Goal: Information Seeking & Learning: Learn about a topic

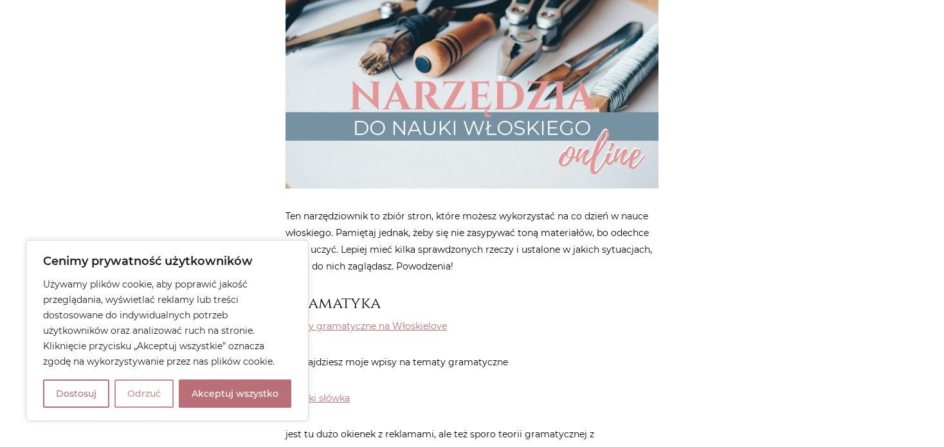
click at [167, 398] on button "Odrzuć" at bounding box center [143, 393] width 59 height 28
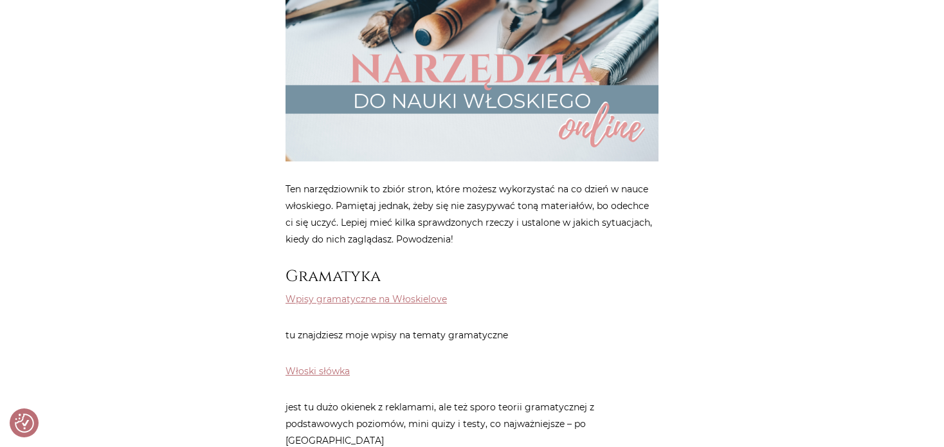
scroll to position [515, 0]
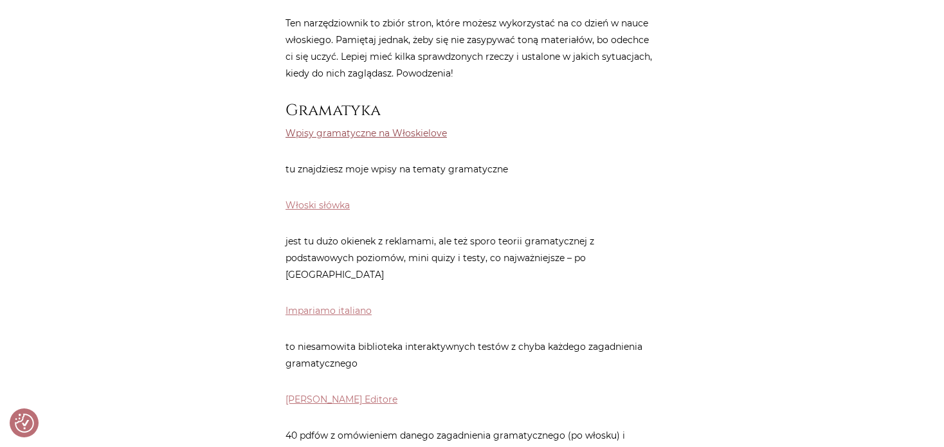
click at [332, 135] on link "Wpisy gramatyczne na Włoskielove" at bounding box center [366, 133] width 161 height 12
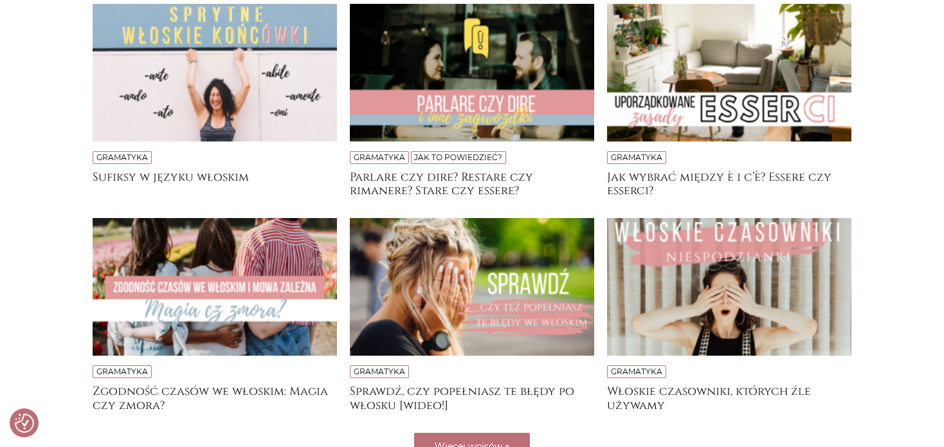
scroll to position [322, 0]
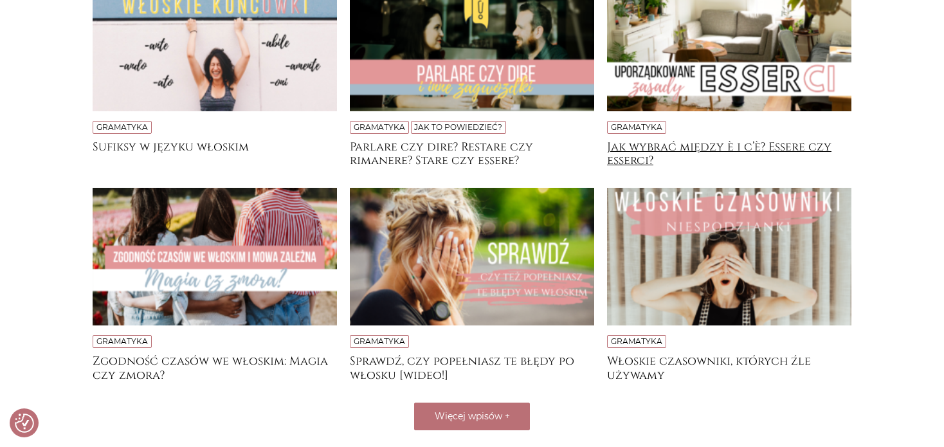
click at [763, 146] on h4 "Jak wybrać między è i c’è? Essere czy esserci?" at bounding box center [729, 153] width 244 height 26
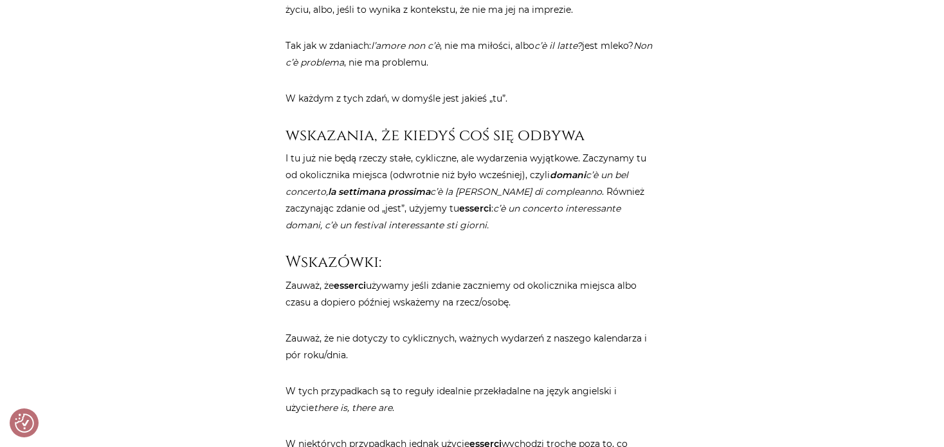
scroll to position [2123, 0]
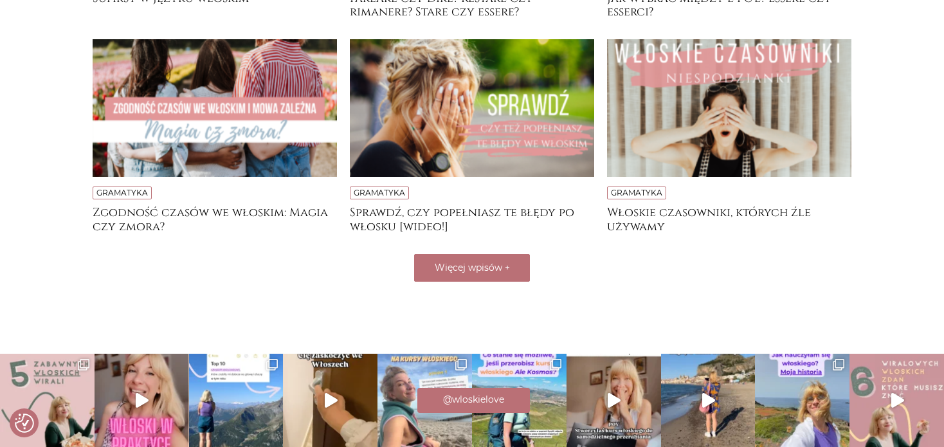
scroll to position [515, 0]
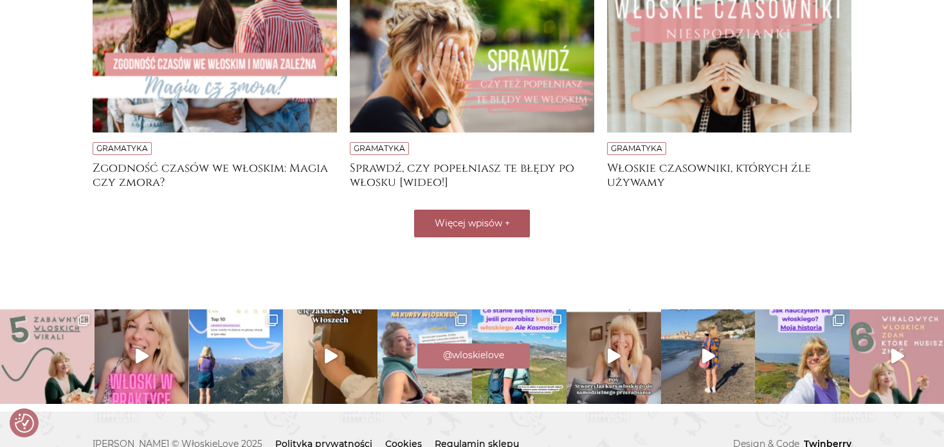
click at [460, 214] on button "Więcej wpisów +" at bounding box center [472, 224] width 116 height 28
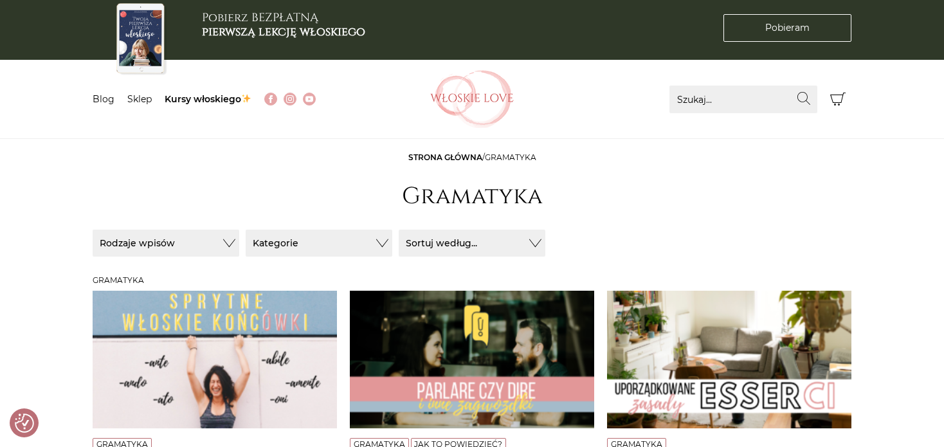
scroll to position [0, 0]
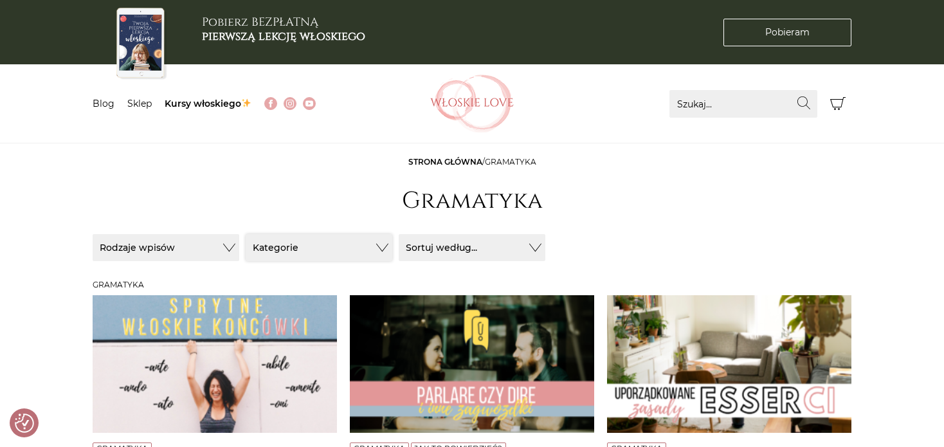
click at [282, 247] on button "Kategorie" at bounding box center [319, 247] width 147 height 27
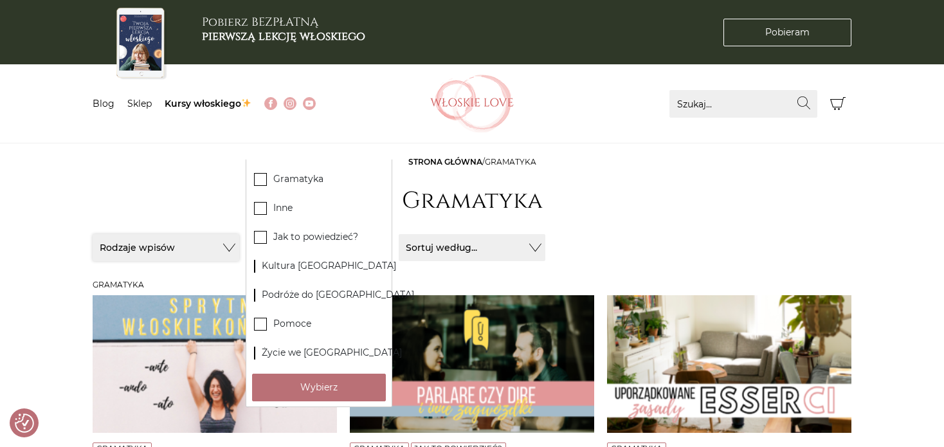
click at [191, 246] on button "Rodzaje wpisów" at bounding box center [166, 247] width 147 height 27
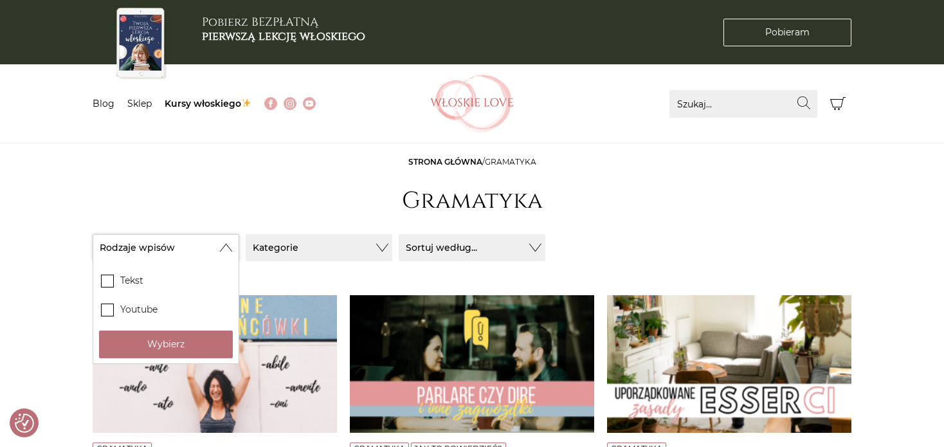
click at [214, 246] on button "Rodzaje wpisów" at bounding box center [166, 247] width 147 height 27
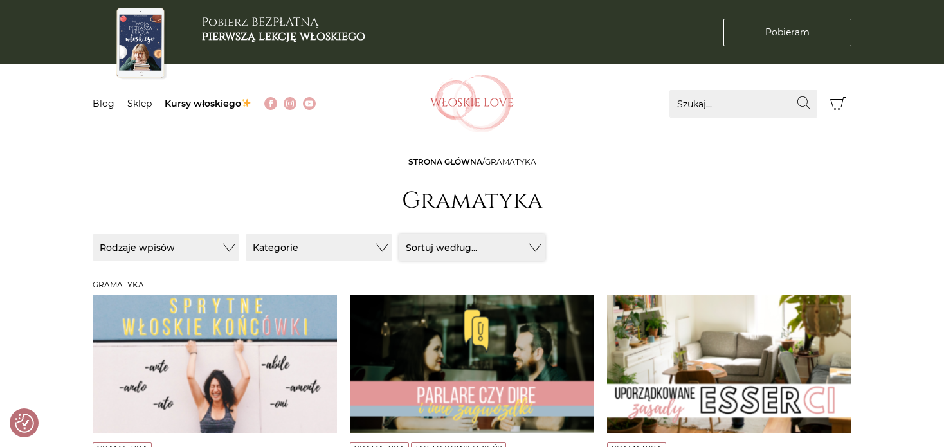
click at [435, 252] on button "Sortuj według..." at bounding box center [472, 247] width 147 height 27
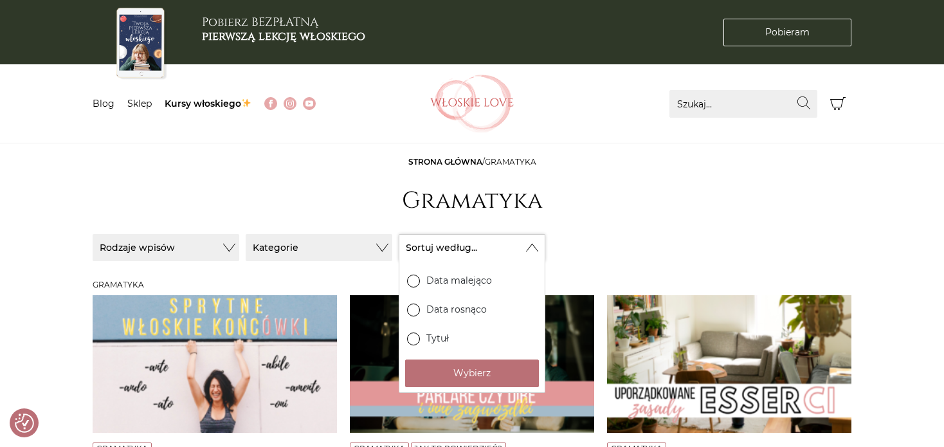
click at [435, 252] on button "Sortuj według..." at bounding box center [472, 247] width 147 height 27
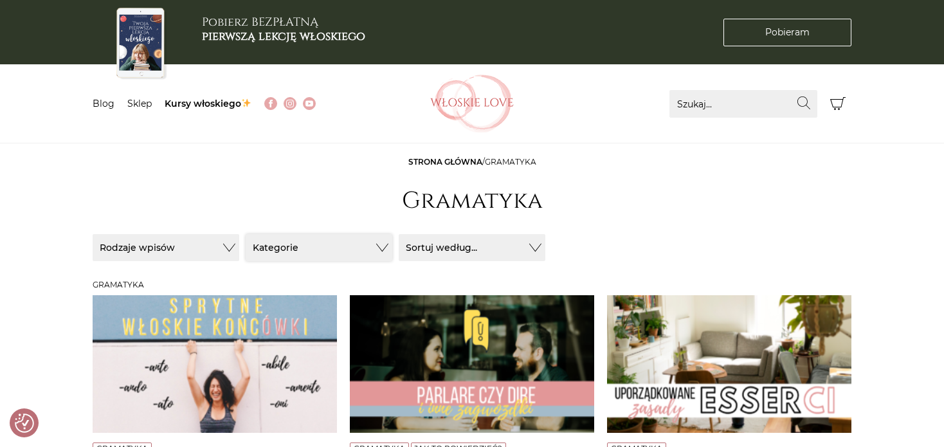
click at [344, 248] on button "Kategorie" at bounding box center [319, 247] width 147 height 27
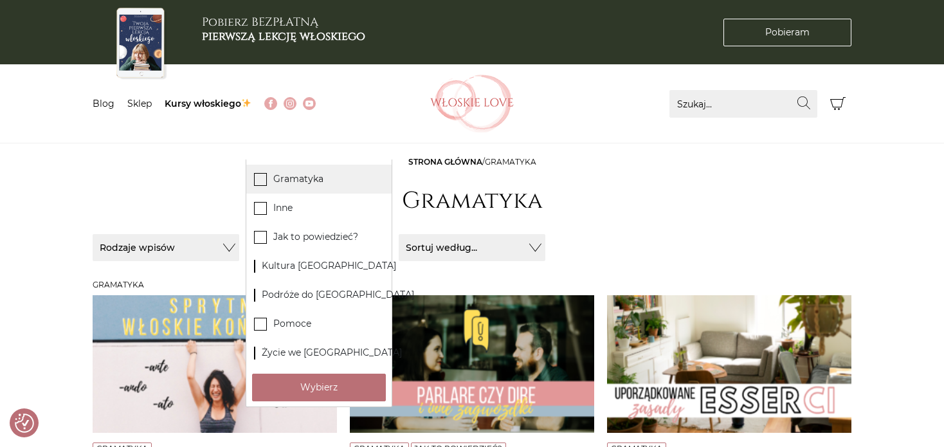
click at [293, 187] on label "Gramatyka" at bounding box center [318, 179] width 145 height 29
click at [0, 0] on input "Gramatyka" at bounding box center [0, 0] width 0 height 0
click at [213, 214] on header "Strona główna / Gramatyka Gramatyka" at bounding box center [472, 188] width 759 height 64
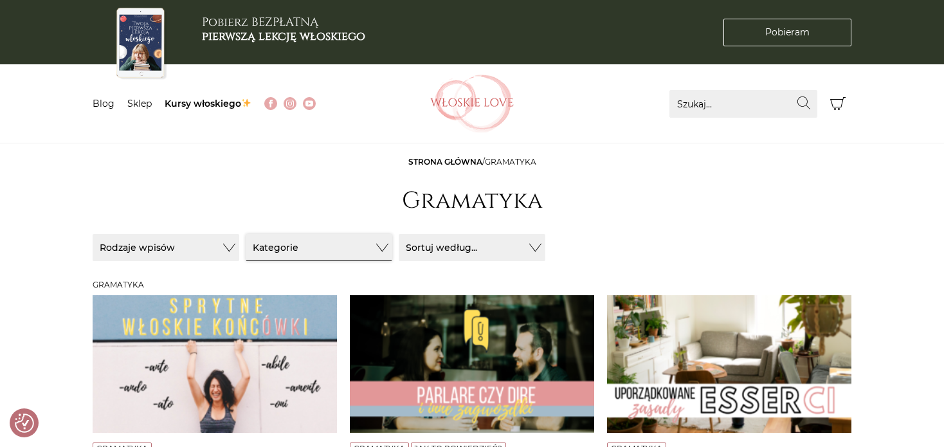
click at [284, 250] on button "Kategorie" at bounding box center [319, 247] width 147 height 27
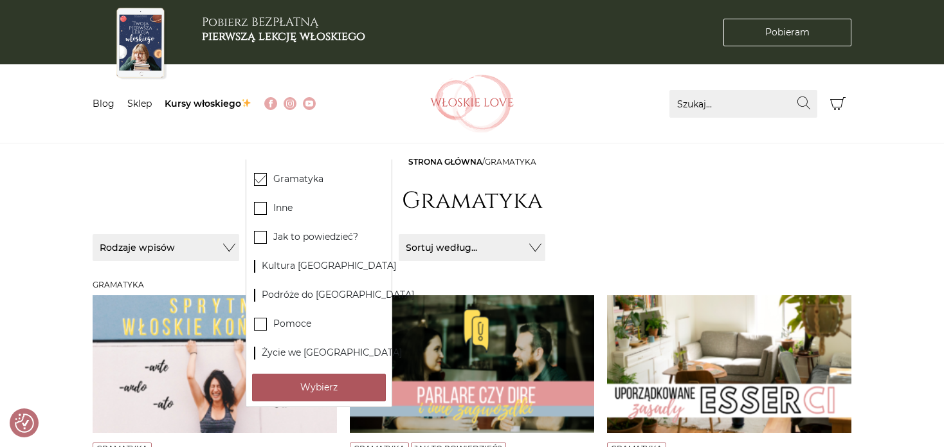
click at [324, 392] on button "Wybierz" at bounding box center [319, 388] width 134 height 28
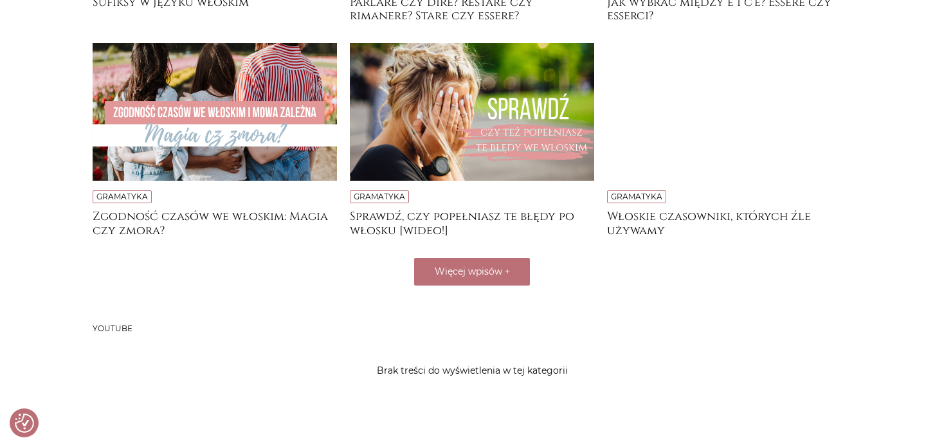
scroll to position [515, 0]
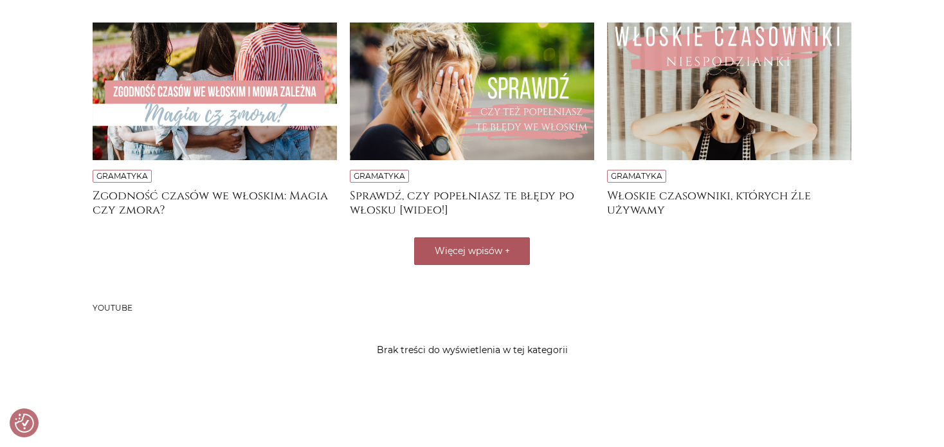
click at [477, 248] on span "Więcej wpisów" at bounding box center [469, 251] width 68 height 12
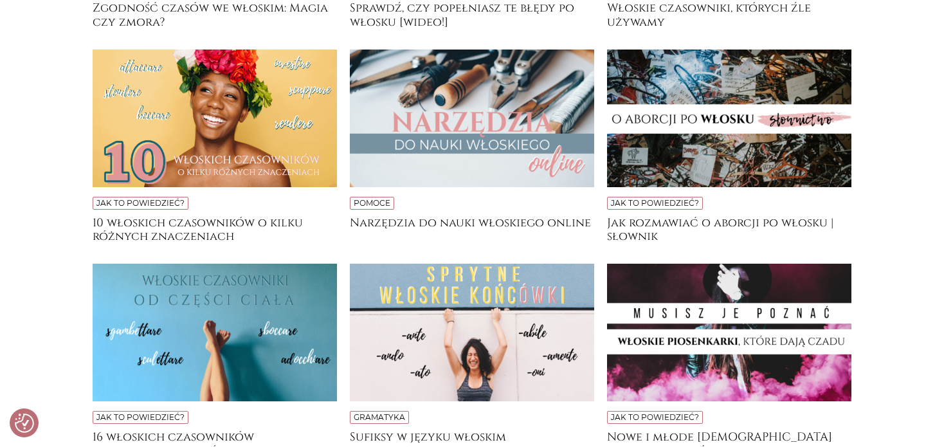
scroll to position [708, 0]
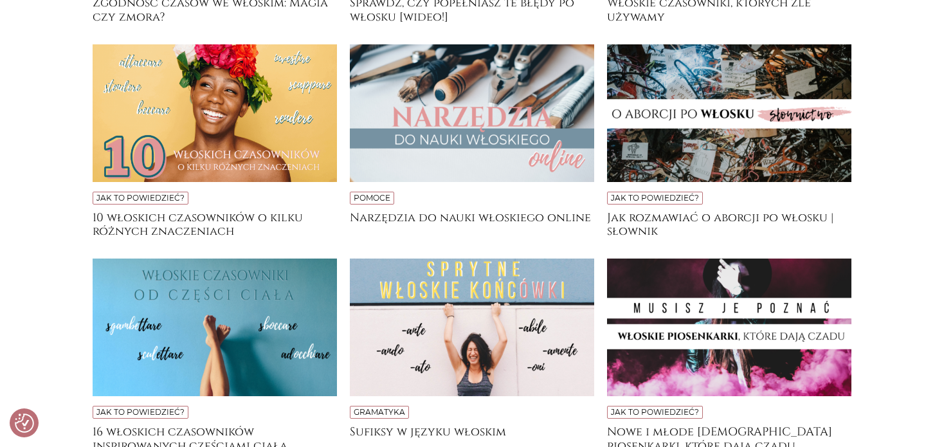
click at [421, 152] on img at bounding box center [472, 113] width 244 height 138
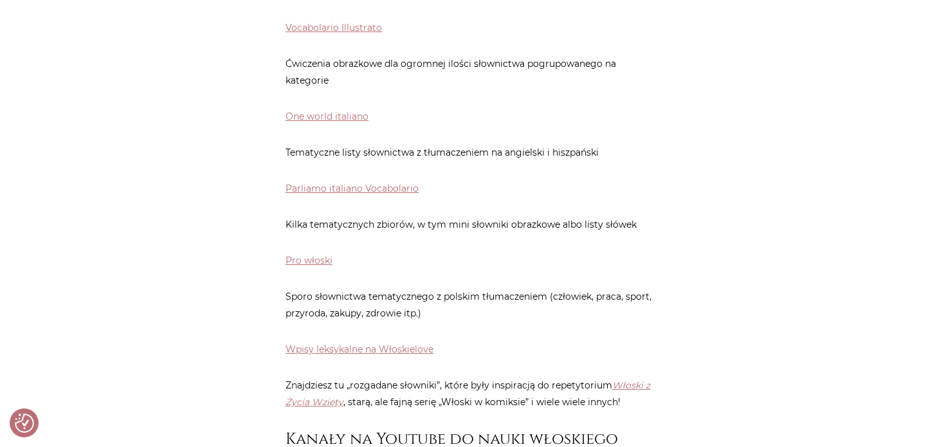
scroll to position [1415, 0]
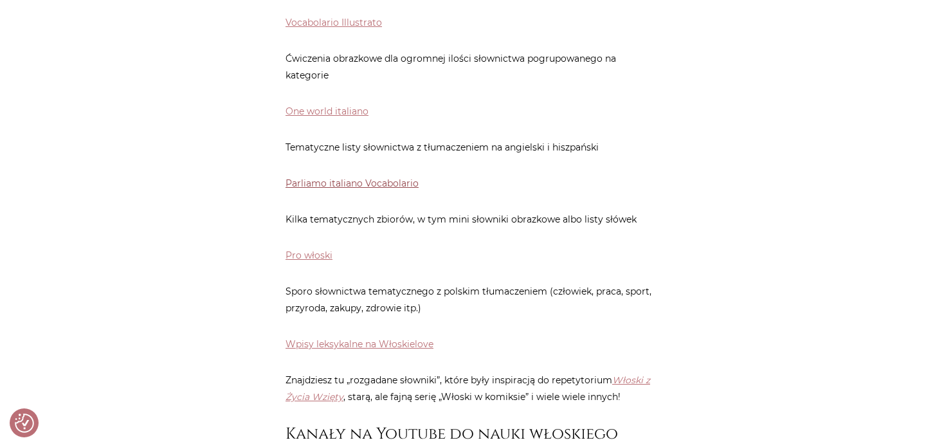
click at [338, 178] on link "Parliamo italiano Vocabolario" at bounding box center [352, 184] width 133 height 12
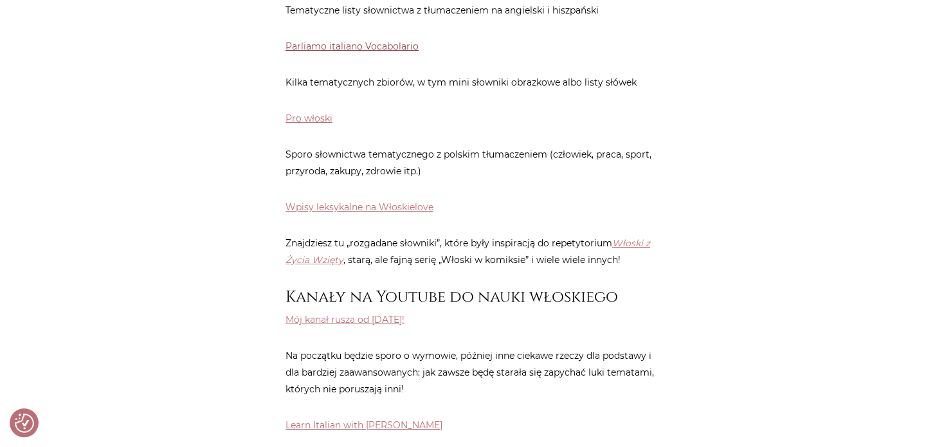
scroll to position [1672, 0]
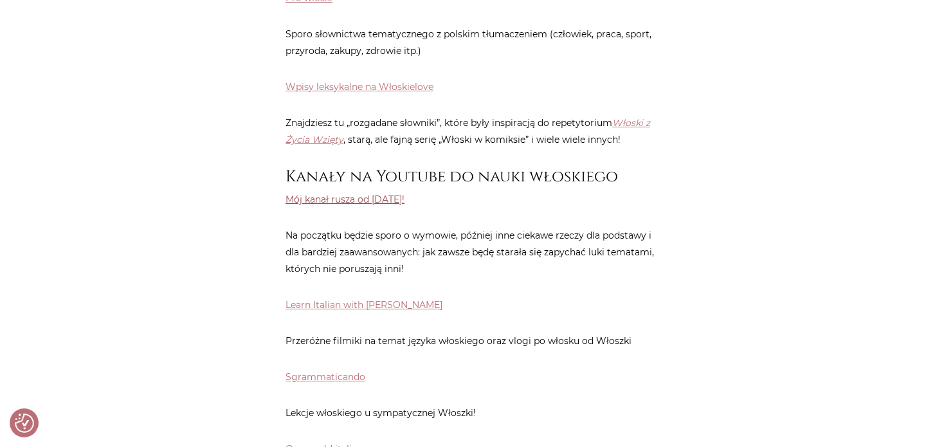
click at [348, 194] on link "Mój kanał rusza od [DATE]!" at bounding box center [345, 200] width 119 height 12
